Goal: Task Accomplishment & Management: Manage account settings

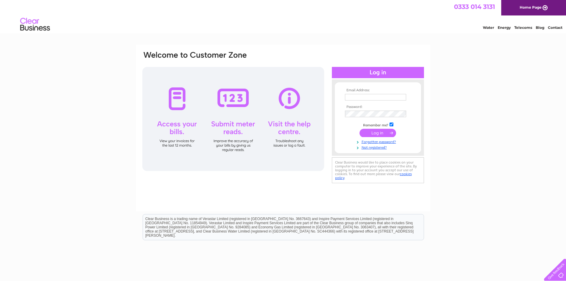
type input "management@hoeycaravans.co.uk"
click at [380, 134] on input "submit" at bounding box center [378, 133] width 37 height 8
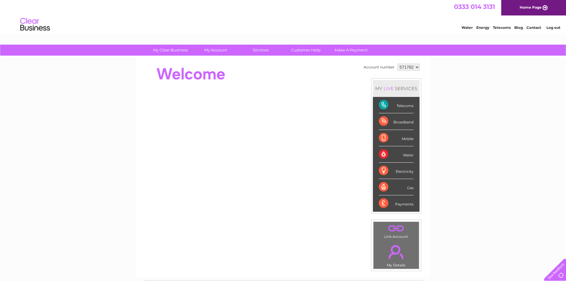
click at [498, 27] on link "Telecoms" at bounding box center [502, 27] width 18 height 4
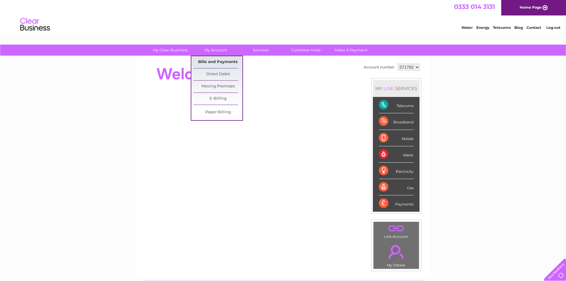
click at [223, 63] on link "Bills and Payments" at bounding box center [217, 62] width 49 height 12
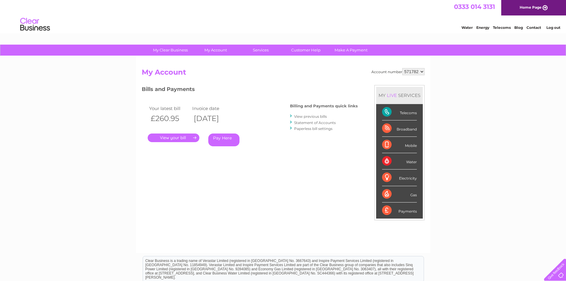
click at [183, 134] on link "." at bounding box center [174, 137] width 52 height 9
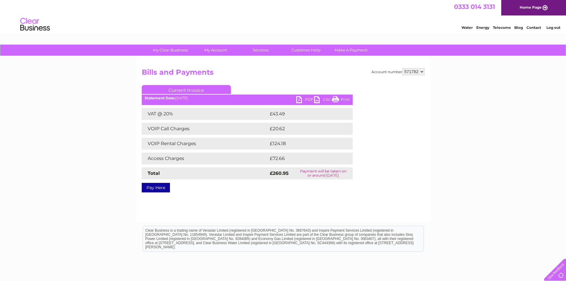
click at [337, 98] on link "Print" at bounding box center [341, 100] width 18 height 9
click at [299, 100] on link "PDF" at bounding box center [305, 100] width 18 height 9
